Goal: Ask a question

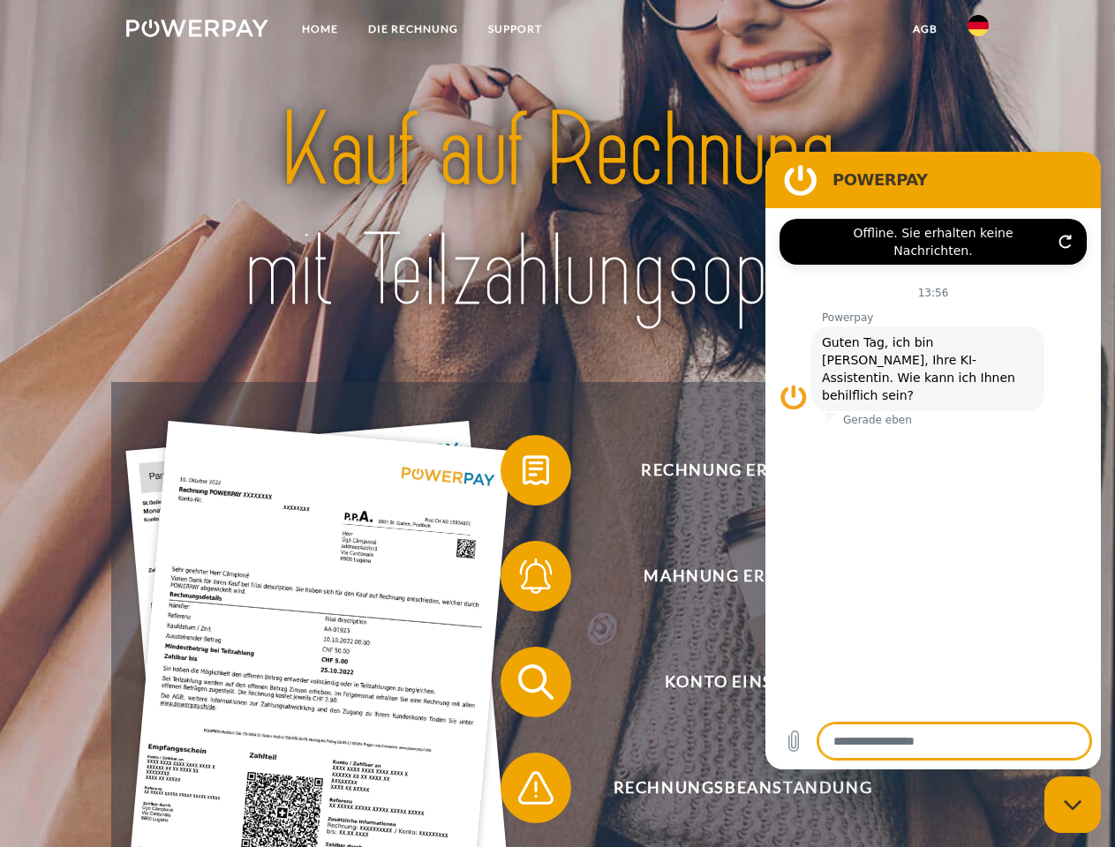
click at [197, 31] on img at bounding box center [197, 28] width 142 height 18
click at [978, 31] on img at bounding box center [977, 25] width 21 height 21
click at [924, 29] on link "agb" at bounding box center [925, 29] width 55 height 32
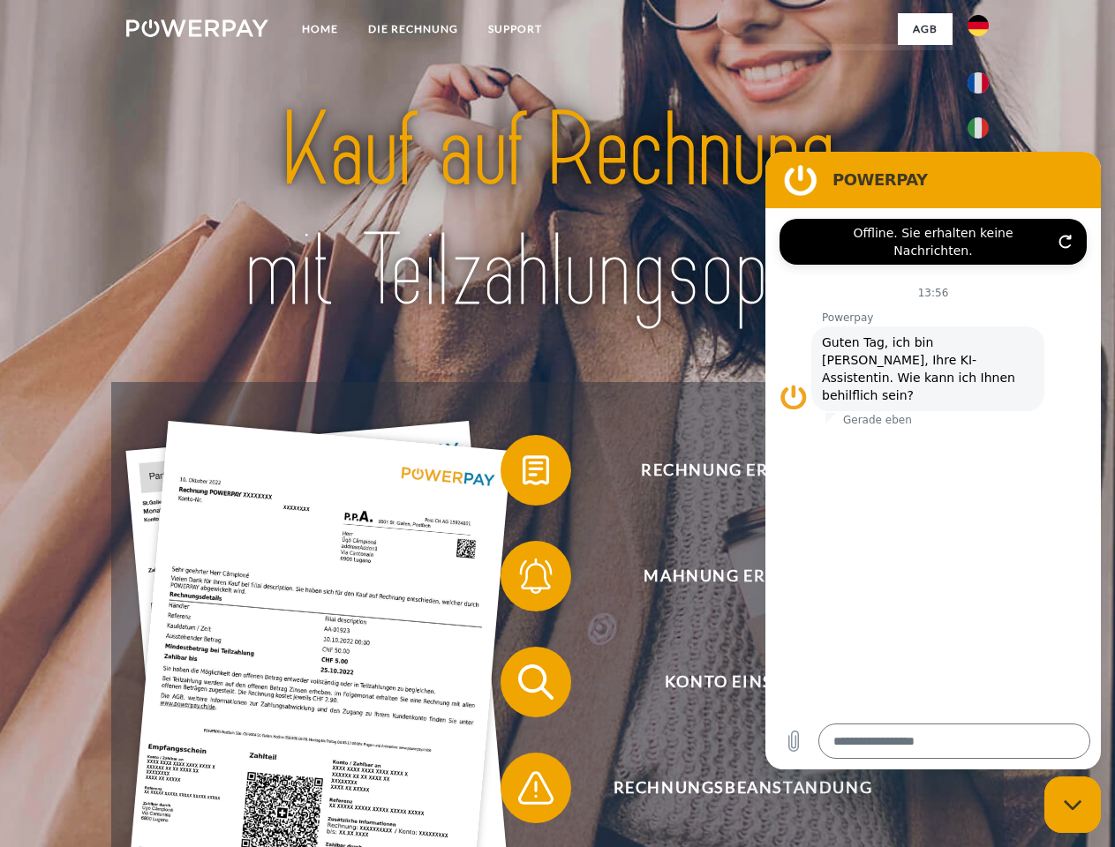
click at [523, 474] on span at bounding box center [509, 470] width 88 height 88
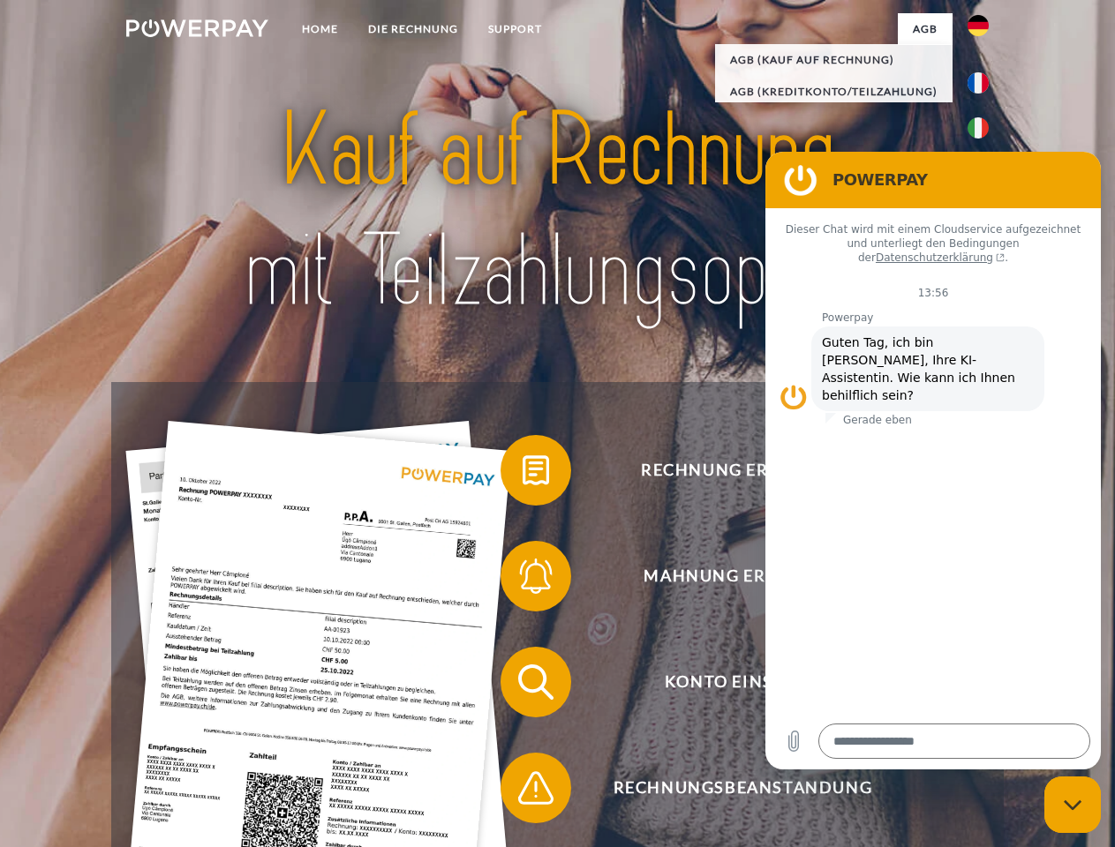
click at [523, 580] on span at bounding box center [509, 576] width 88 height 88
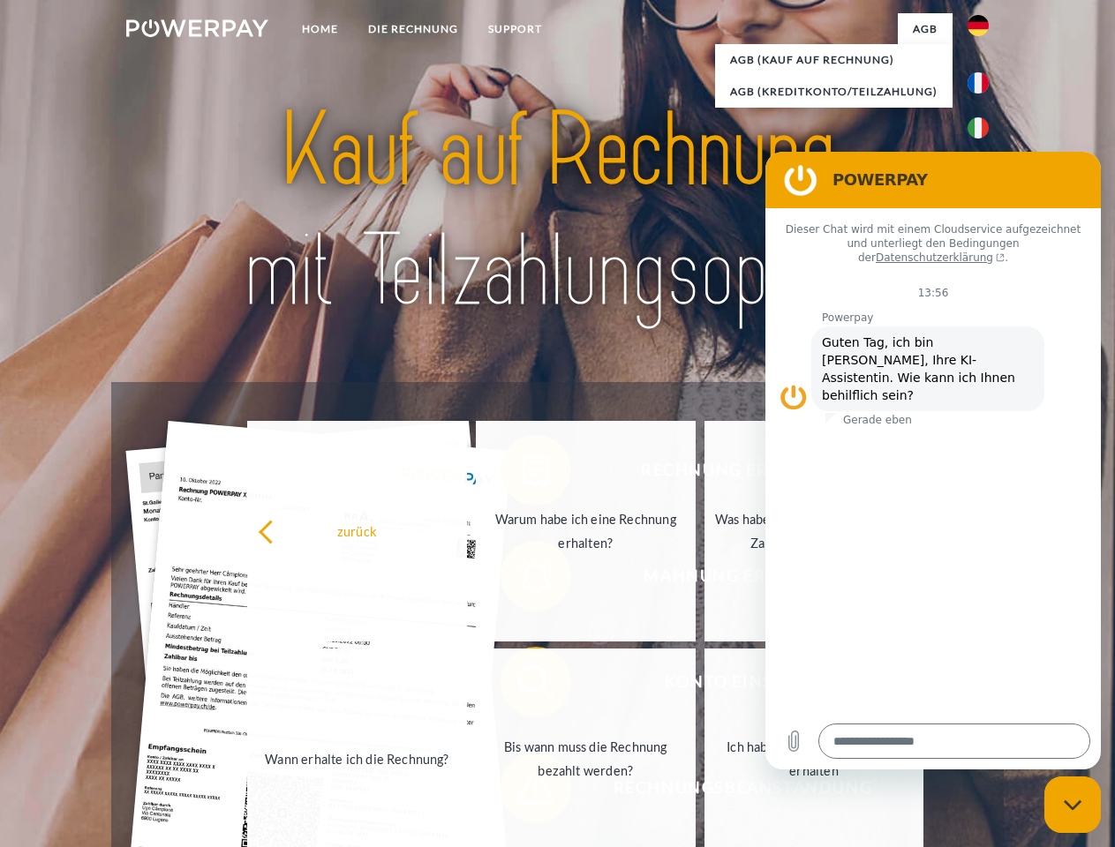
click at [523, 686] on link "Bis wann muss die Rechnung bezahlt werden?" at bounding box center [586, 759] width 220 height 221
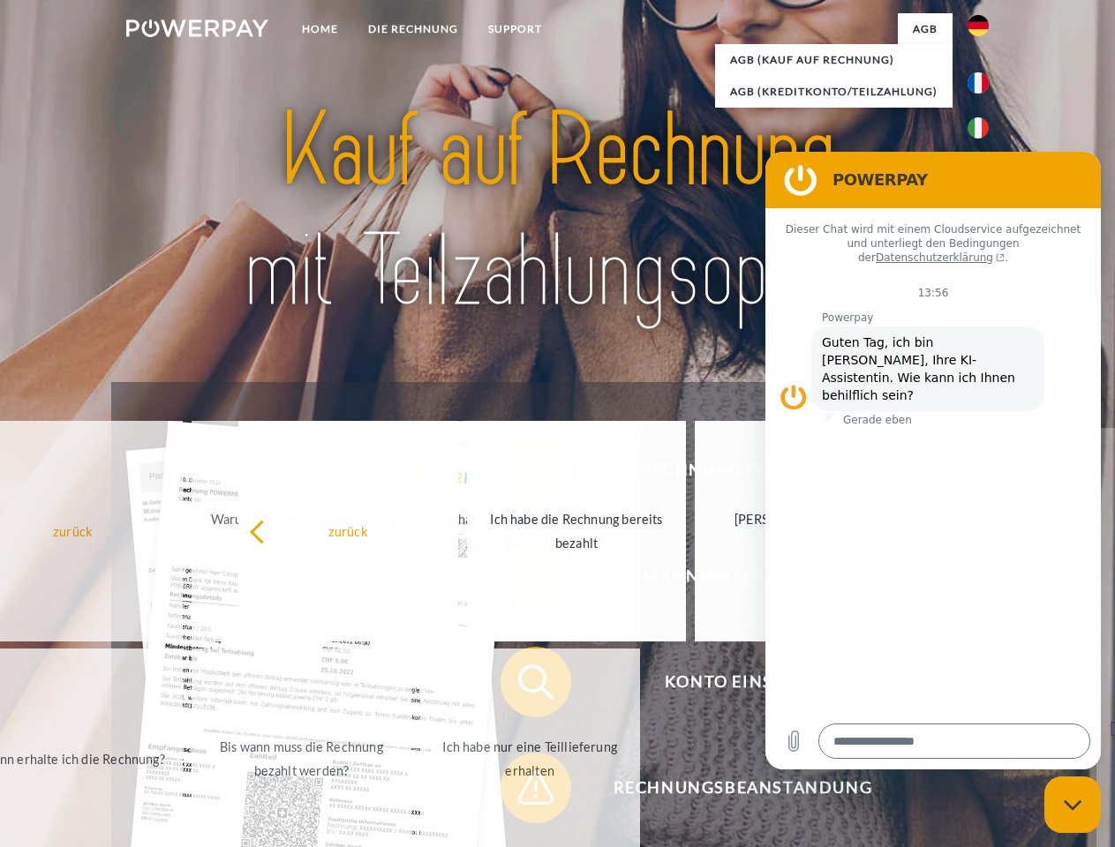
click at [523, 792] on span at bounding box center [509, 788] width 88 height 88
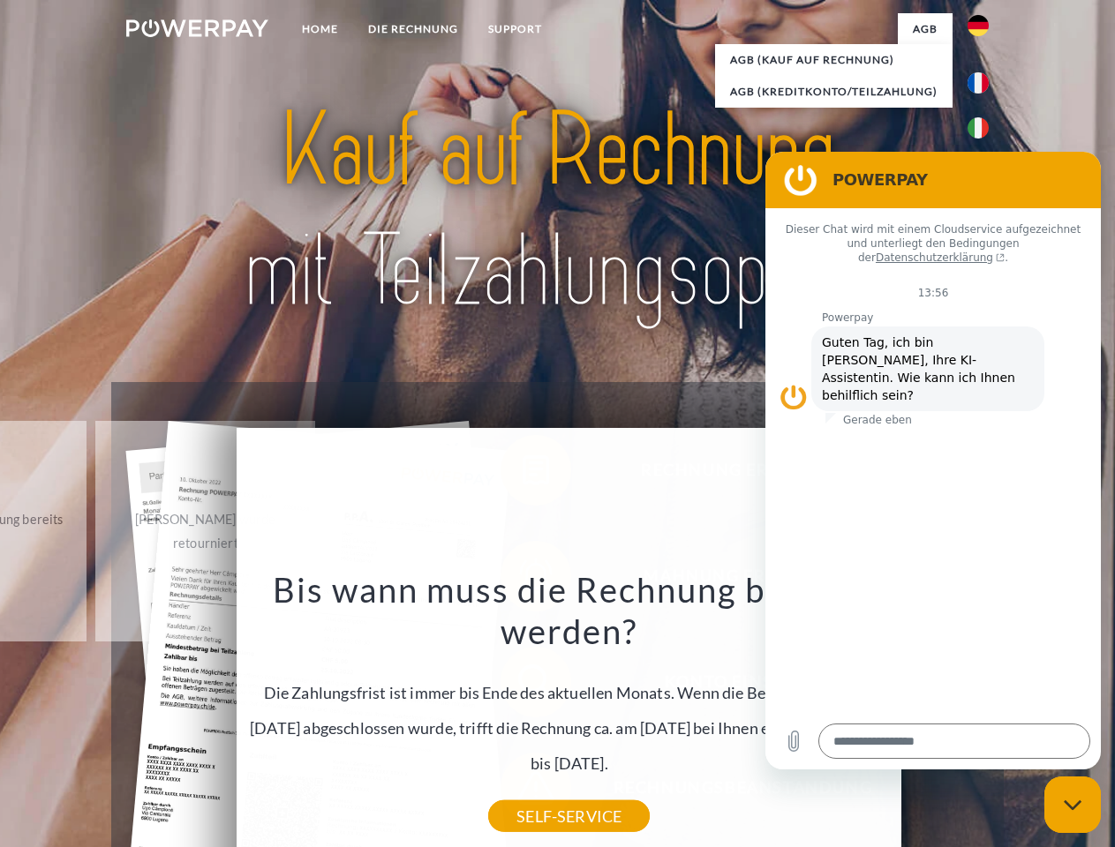
click at [1072, 805] on icon "Messaging-Fenster schließen" at bounding box center [1073, 805] width 19 height 11
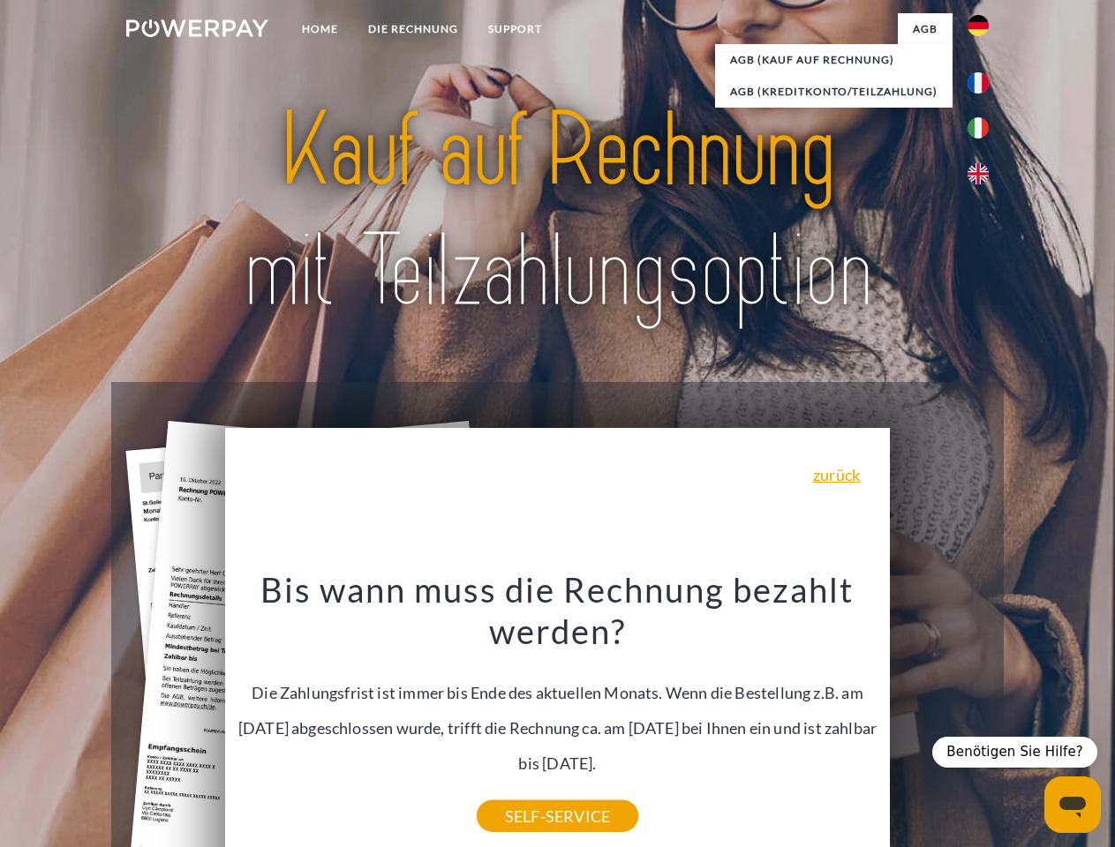
type textarea "*"
